Goal: Task Accomplishment & Management: Use online tool/utility

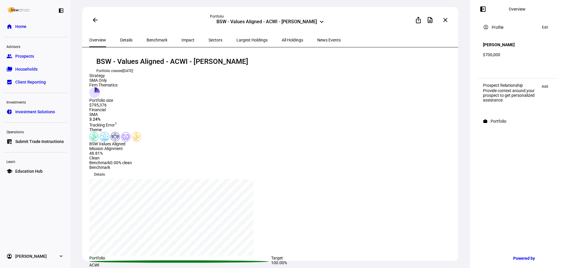
click at [37, 140] on span "Submit Trade Instructions" at bounding box center [39, 141] width 49 height 6
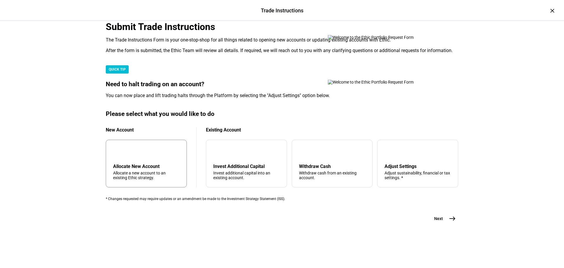
scroll to position [88, 0]
click at [336, 180] on div "Withdraw cash from an existing account." at bounding box center [332, 175] width 66 height 9
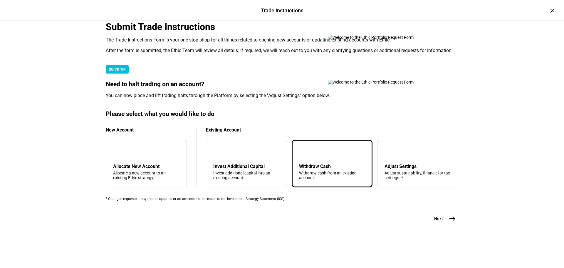
scroll to position [142, 0]
click at [459, 235] on div "Submit Trade Instructions The Trade Instructions Form is your one-stop-shop for…" at bounding box center [282, 131] width 372 height 221
click at [452, 222] on mat-icon "east" at bounding box center [452, 218] width 7 height 7
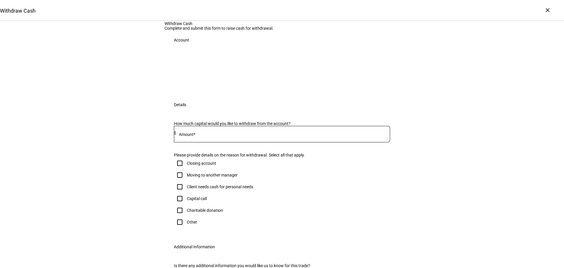
click at [220, 135] on input at bounding box center [283, 133] width 214 height 5
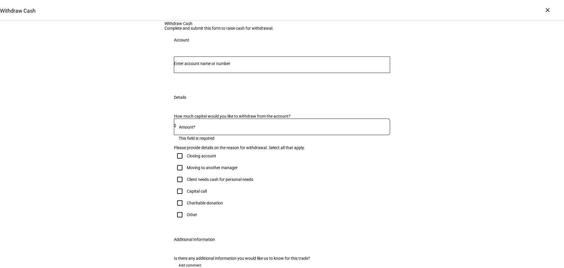
click at [210, 128] on input at bounding box center [283, 125] width 214 height 5
type input "11,300"
click at [246, 66] on input "Number" at bounding box center [282, 63] width 216 height 5
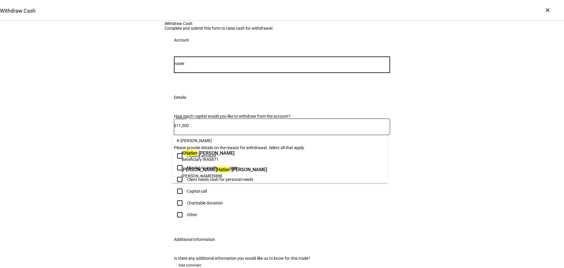
type input "hatier"
click at [221, 152] on span "K [PERSON_NAME]" at bounding box center [208, 153] width 53 height 7
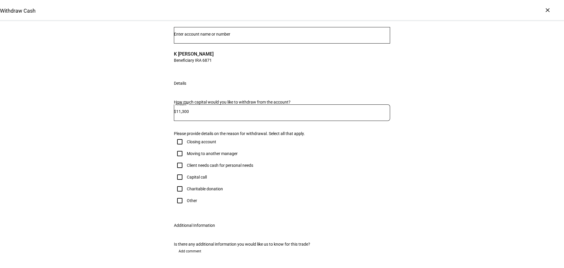
scroll to position [88, 0]
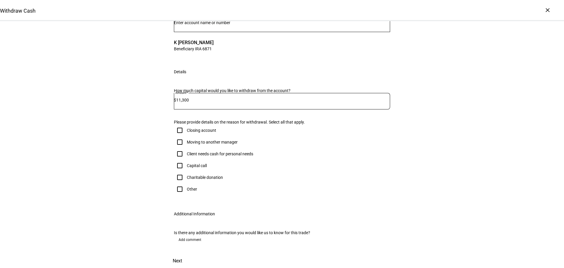
click at [221, 156] on div "Client needs cash for personal needs" at bounding box center [220, 153] width 66 height 5
click at [186, 160] on input "Client needs cash for personal needs" at bounding box center [180, 154] width 12 height 12
checkbox input "true"
click at [194, 235] on span "Add comment" at bounding box center [190, 239] width 23 height 9
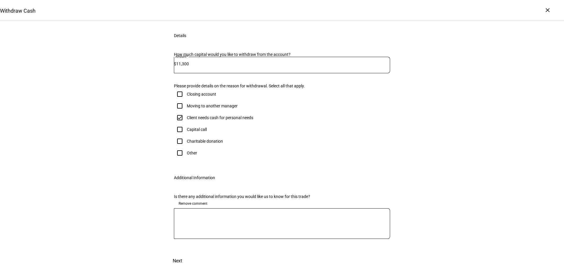
scroll to position [196, 0]
click at [190, 254] on span at bounding box center [178, 261] width 26 height 14
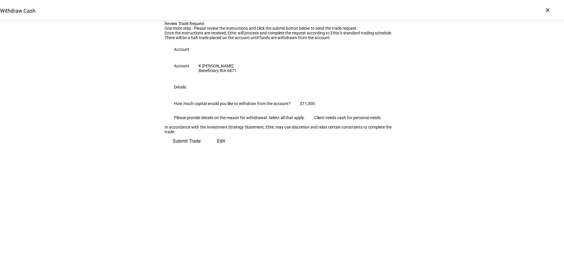
scroll to position [15, 0]
click at [201, 148] on span "Submit Trade" at bounding box center [187, 141] width 28 height 14
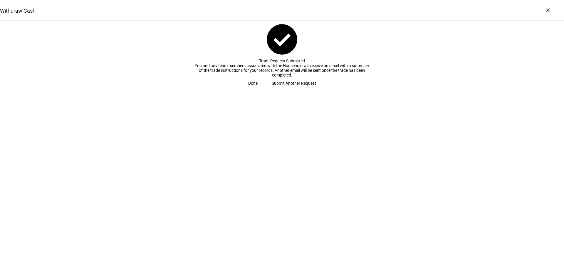
click at [258, 89] on span "Done" at bounding box center [252, 83] width 9 height 12
